Goal: Information Seeking & Learning: Check status

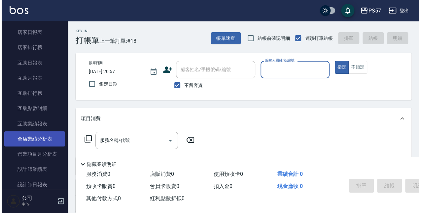
scroll to position [242, 0]
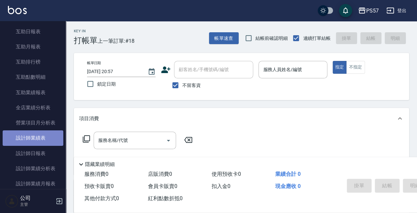
click at [48, 137] on link "設計師業績表" at bounding box center [33, 138] width 61 height 15
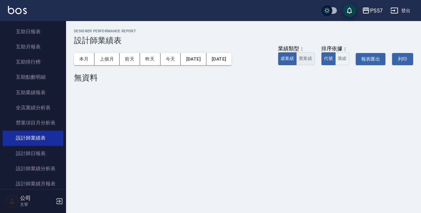
drag, startPoint x: 299, startPoint y: 60, endPoint x: 303, endPoint y: 60, distance: 3.3
click at [300, 60] on button "實業績" at bounding box center [305, 58] width 18 height 13
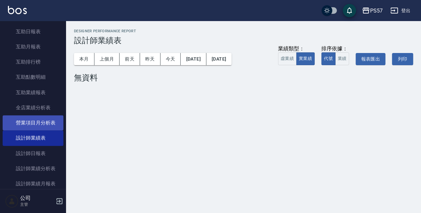
scroll to position [308, 0]
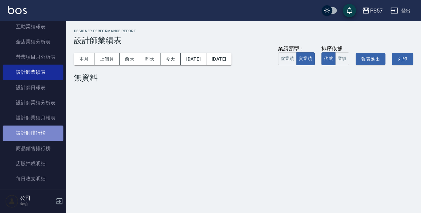
click at [50, 136] on link "設計師排行榜" at bounding box center [33, 133] width 61 height 15
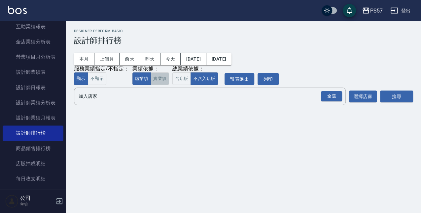
click at [160, 81] on button "實業績" at bounding box center [159, 79] width 18 height 13
click at [327, 94] on div "全選" at bounding box center [331, 96] width 21 height 10
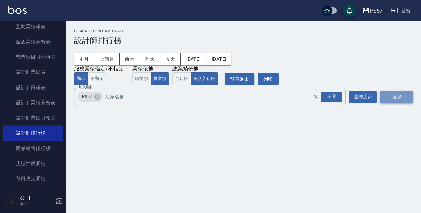
click at [399, 98] on button "搜尋" at bounding box center [396, 97] width 33 height 12
